Goal: Check status: Check status

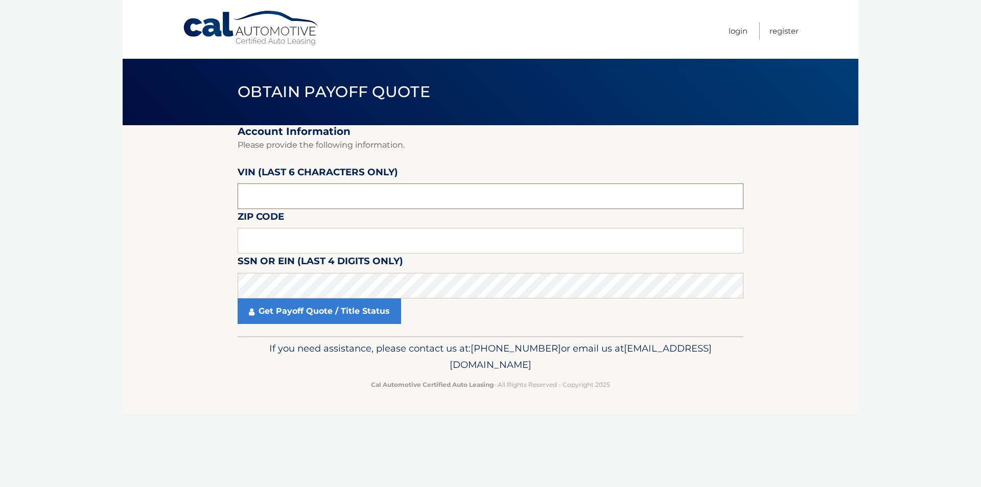
click at [286, 195] on input "text" at bounding box center [491, 196] width 506 height 26
type input "560677"
click at [274, 239] on input "text" at bounding box center [491, 241] width 506 height 26
type input "10466"
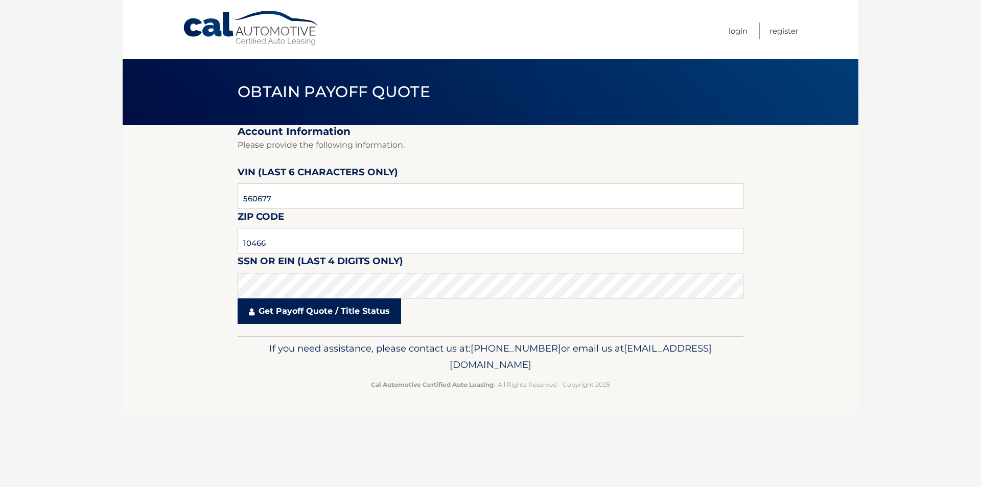
click at [321, 306] on link "Get Payoff Quote / Title Status" at bounding box center [319, 311] width 163 height 26
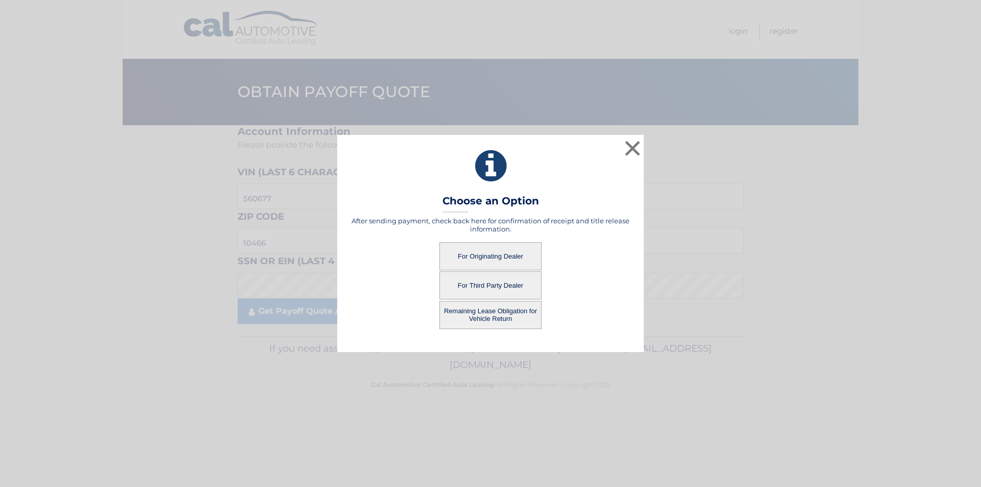
click at [500, 256] on button "For Originating Dealer" at bounding box center [490, 256] width 102 height 28
click at [471, 258] on button "For Originating Dealer" at bounding box center [490, 256] width 102 height 28
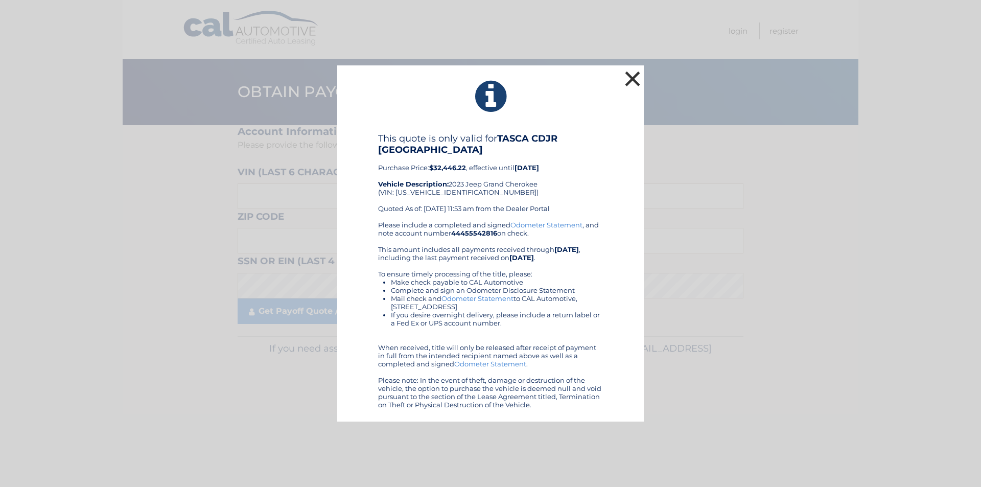
click at [634, 73] on button "×" at bounding box center [632, 78] width 20 height 20
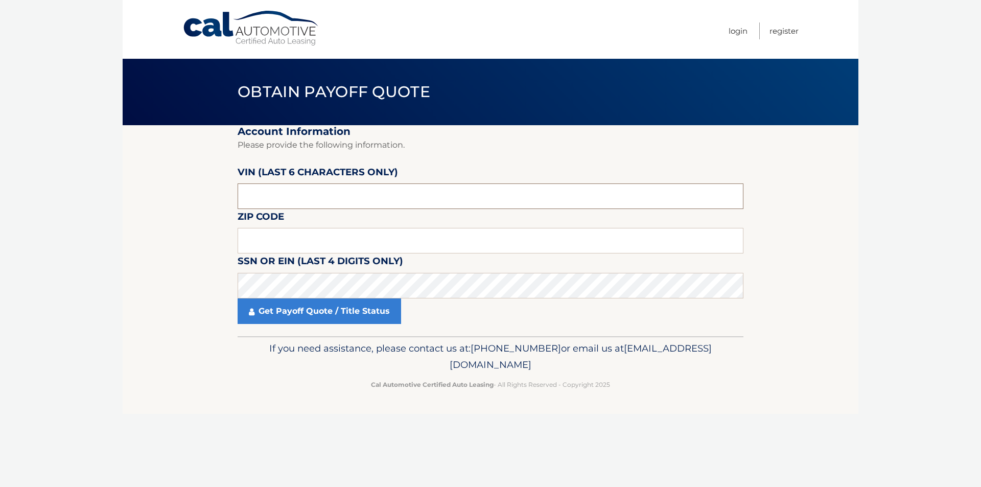
click at [296, 199] on input "text" at bounding box center [491, 196] width 506 height 26
type input "560677"
type input "10466"
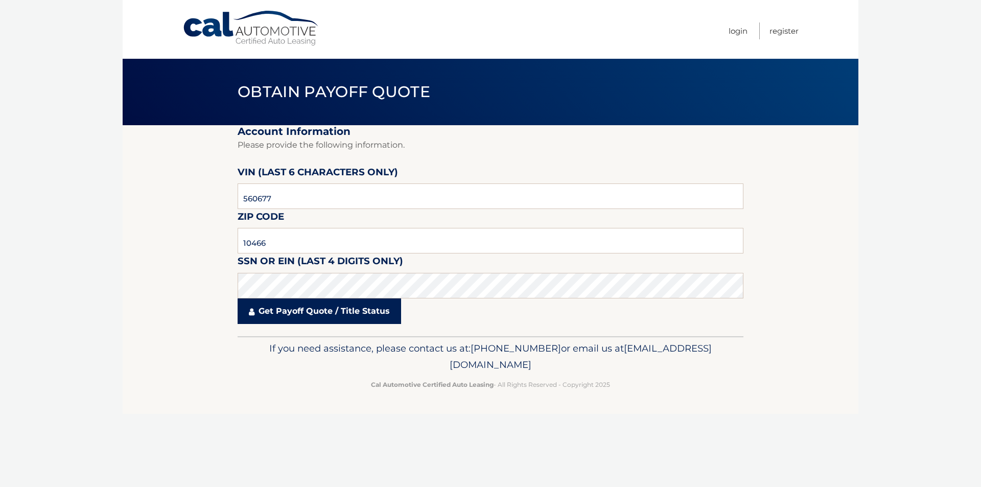
click at [341, 312] on link "Get Payoff Quote / Title Status" at bounding box center [319, 311] width 163 height 26
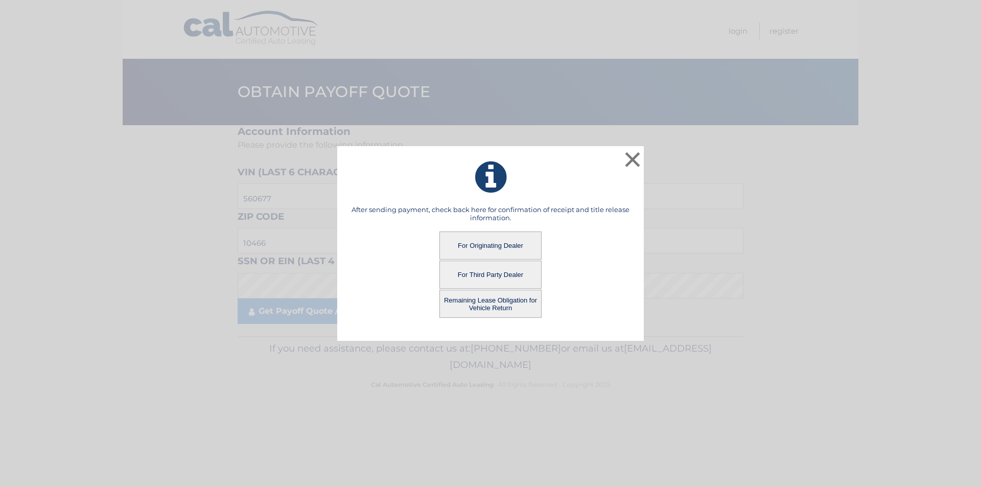
click at [497, 299] on button "Remaining Lease Obligation for Vehicle Return" at bounding box center [490, 304] width 102 height 28
click at [492, 302] on button "Remaining Lease Obligation for Vehicle Return" at bounding box center [490, 304] width 102 height 28
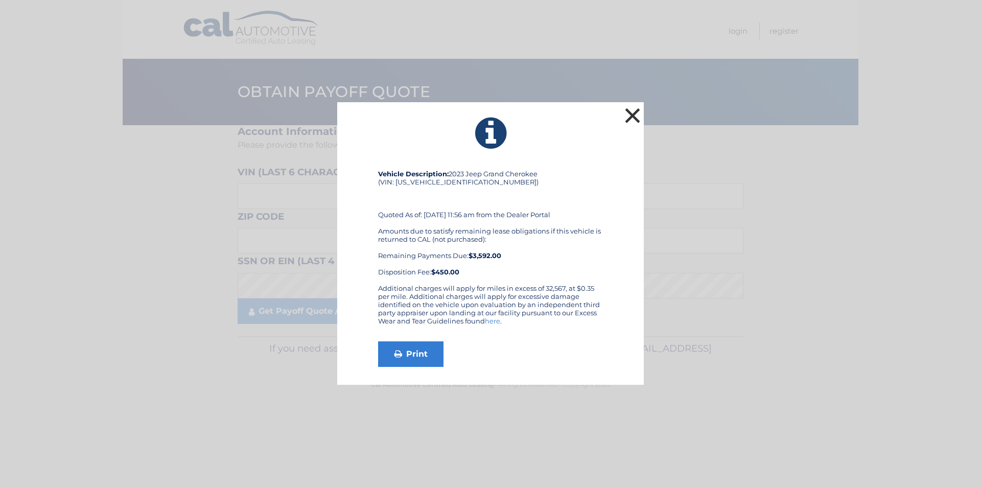
click at [630, 113] on button "×" at bounding box center [632, 115] width 20 height 20
